Goal: Check status

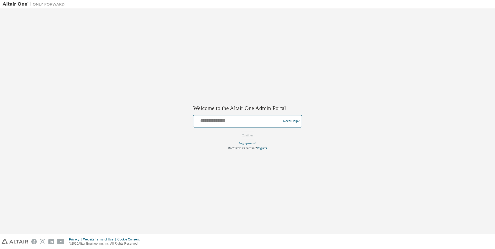
click at [225, 122] on input "text" at bounding box center [237, 120] width 85 height 8
type input "**********"
click at [249, 137] on button "Continue" at bounding box center [247, 136] width 22 height 8
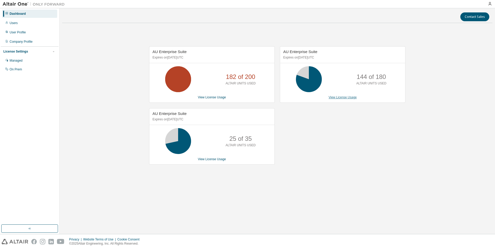
click at [347, 98] on link "View License Usage" at bounding box center [343, 98] width 28 height 4
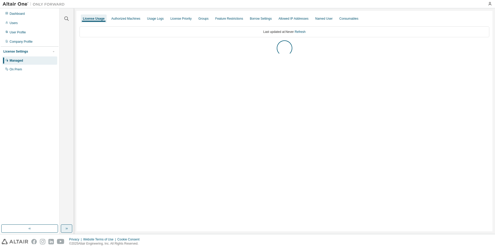
click at [68, 230] on icon "button" at bounding box center [66, 229] width 4 height 4
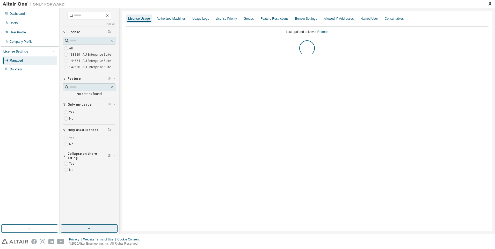
click at [68, 138] on div "Collapse on share string Yes No Only used licenses Yes No Only my usage Yes No …" at bounding box center [89, 100] width 53 height 149
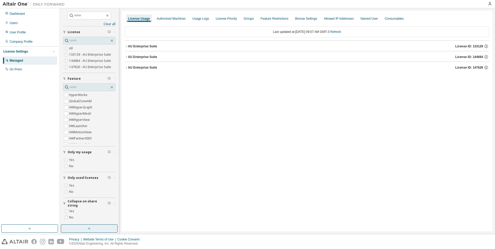
click at [146, 48] on div "AU Enterprise Suite" at bounding box center [142, 46] width 29 height 4
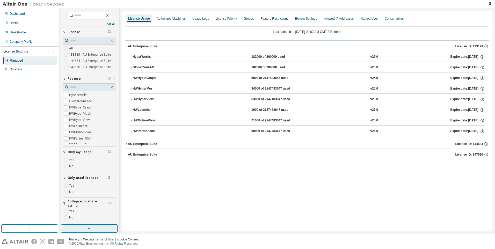
click at [145, 145] on div "AU Enterprise Suite" at bounding box center [142, 144] width 29 height 4
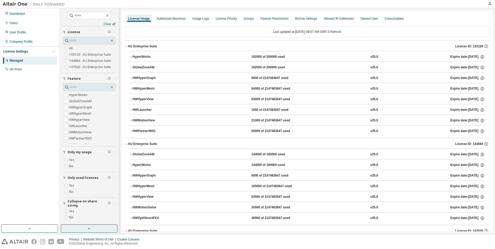
scroll to position [11, 0]
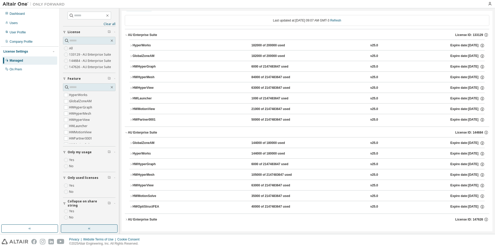
click at [150, 222] on button "AU Enterprise Suite License ID: 147626" at bounding box center [307, 219] width 364 height 11
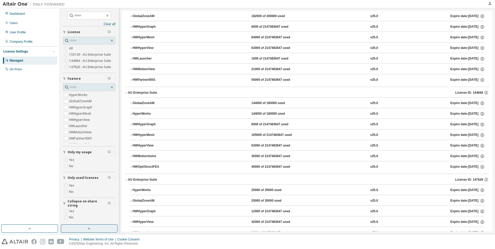
scroll to position [25, 0]
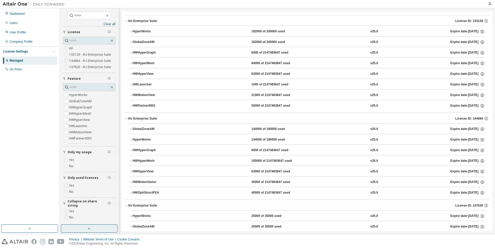
click at [151, 169] on button "HWHyperView 63000 of 2147483647 used v25.0 Expire date: 2025-09-05" at bounding box center [306, 171] width 355 height 11
